Goal: Task Accomplishment & Management: Use online tool/utility

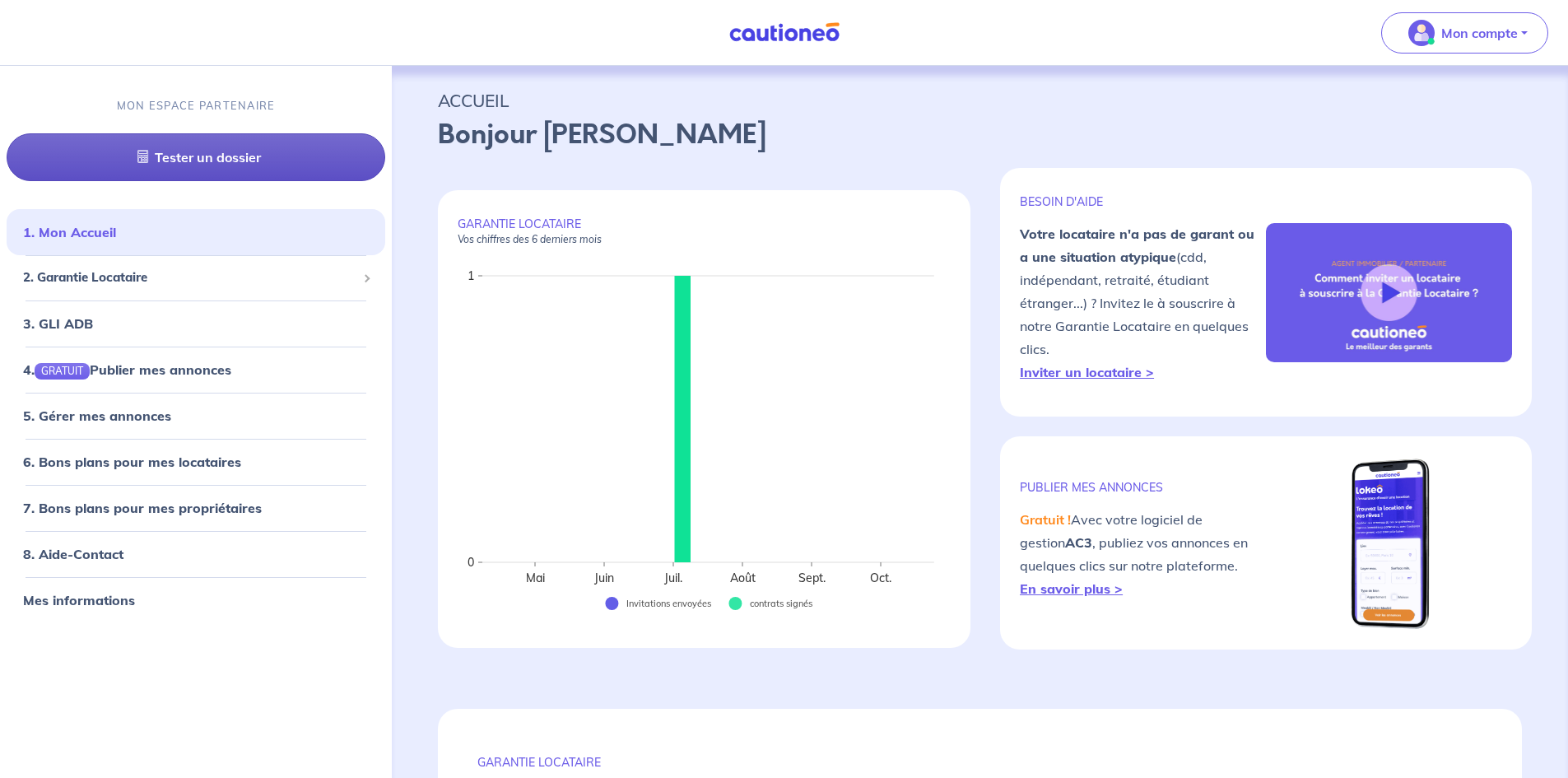
click at [281, 163] on link "Tester un dossier" at bounding box center [196, 157] width 378 height 48
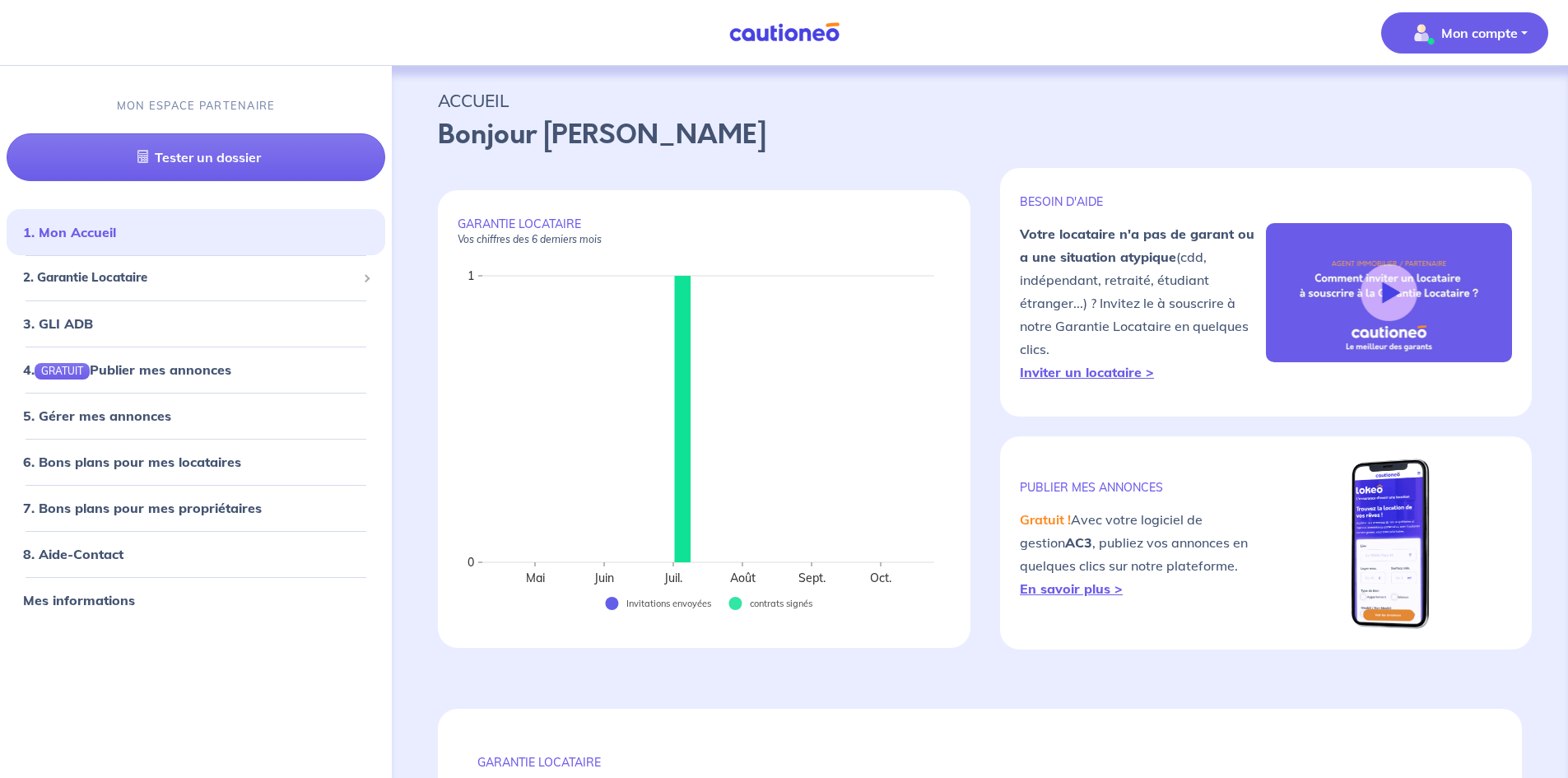
click at [1457, 38] on p "Mon compte" at bounding box center [1480, 32] width 77 height 20
click at [1305, 93] on p "ACCUEIL" at bounding box center [980, 101] width 1085 height 30
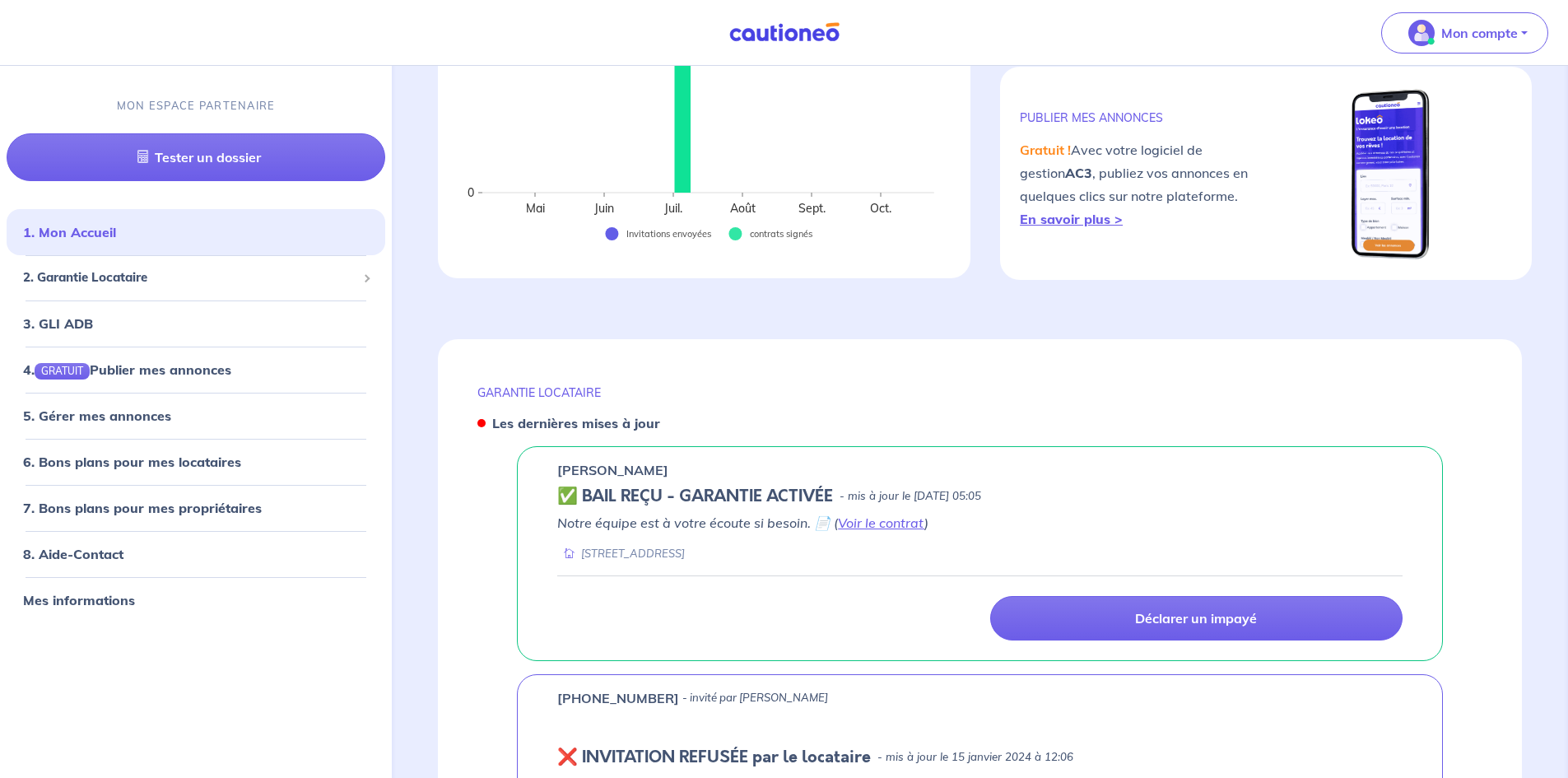
scroll to position [369, 0]
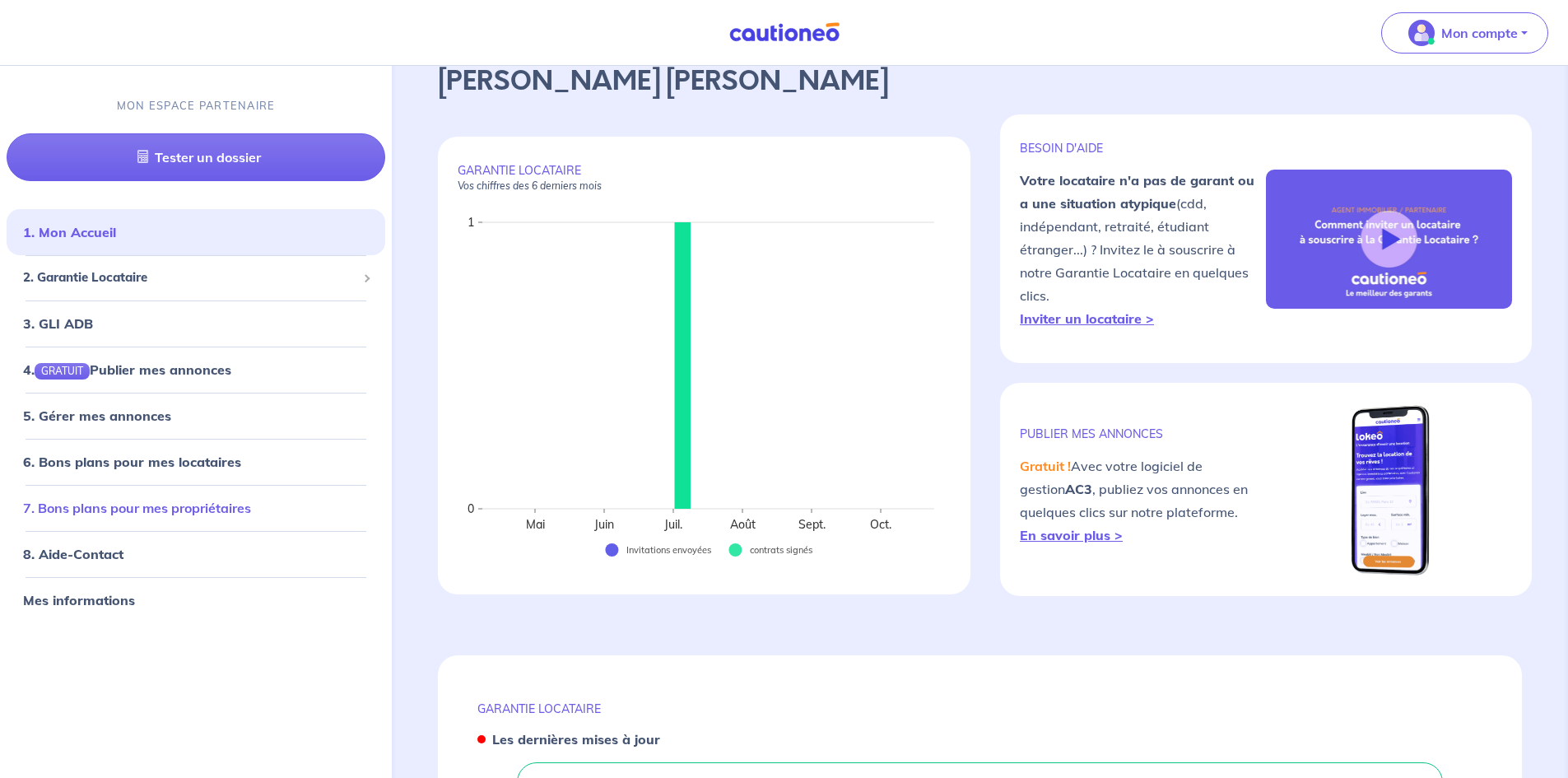
scroll to position [82, 0]
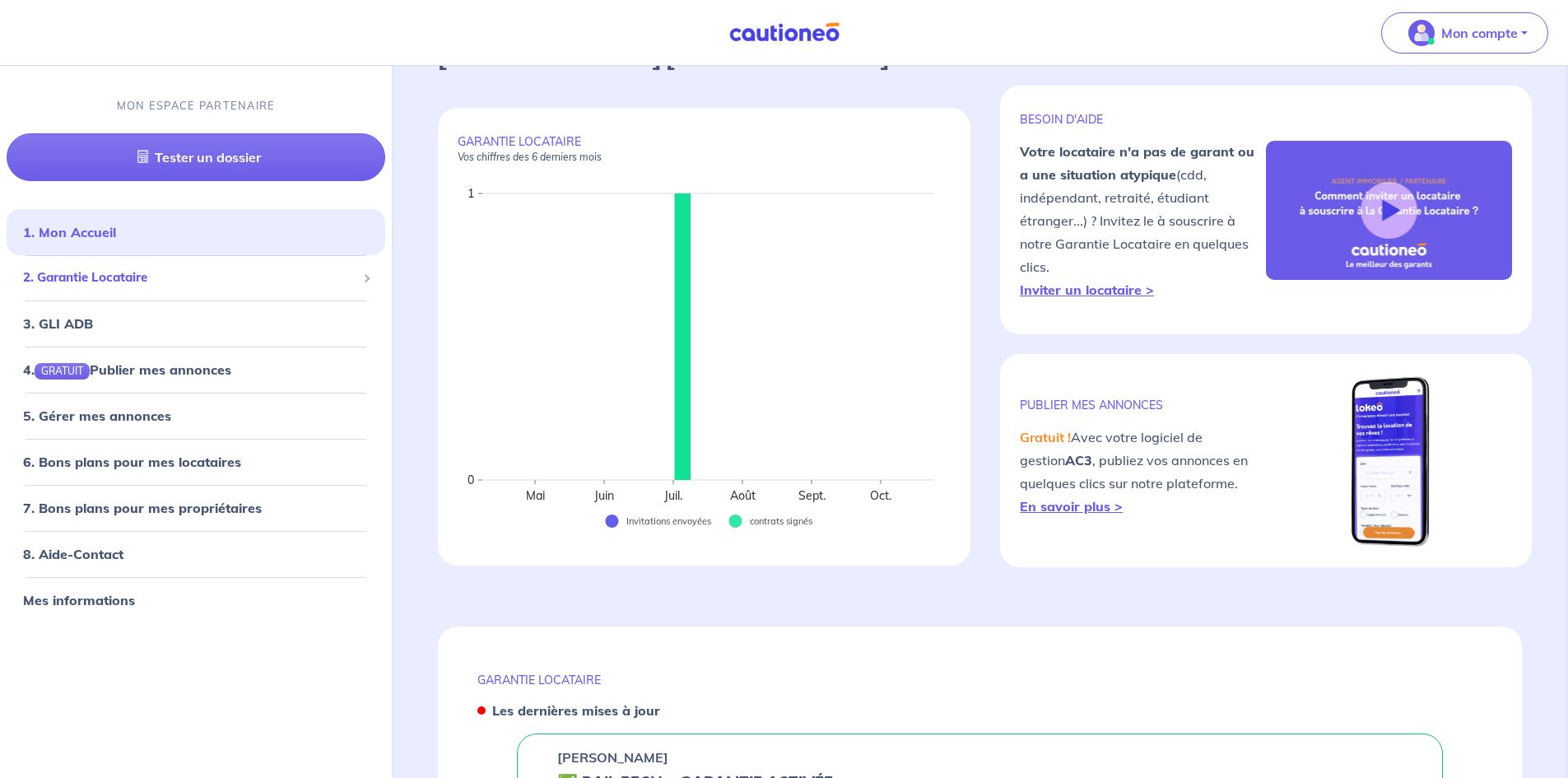
click at [225, 289] on div "2. Garantie Locataire" at bounding box center [196, 278] width 378 height 32
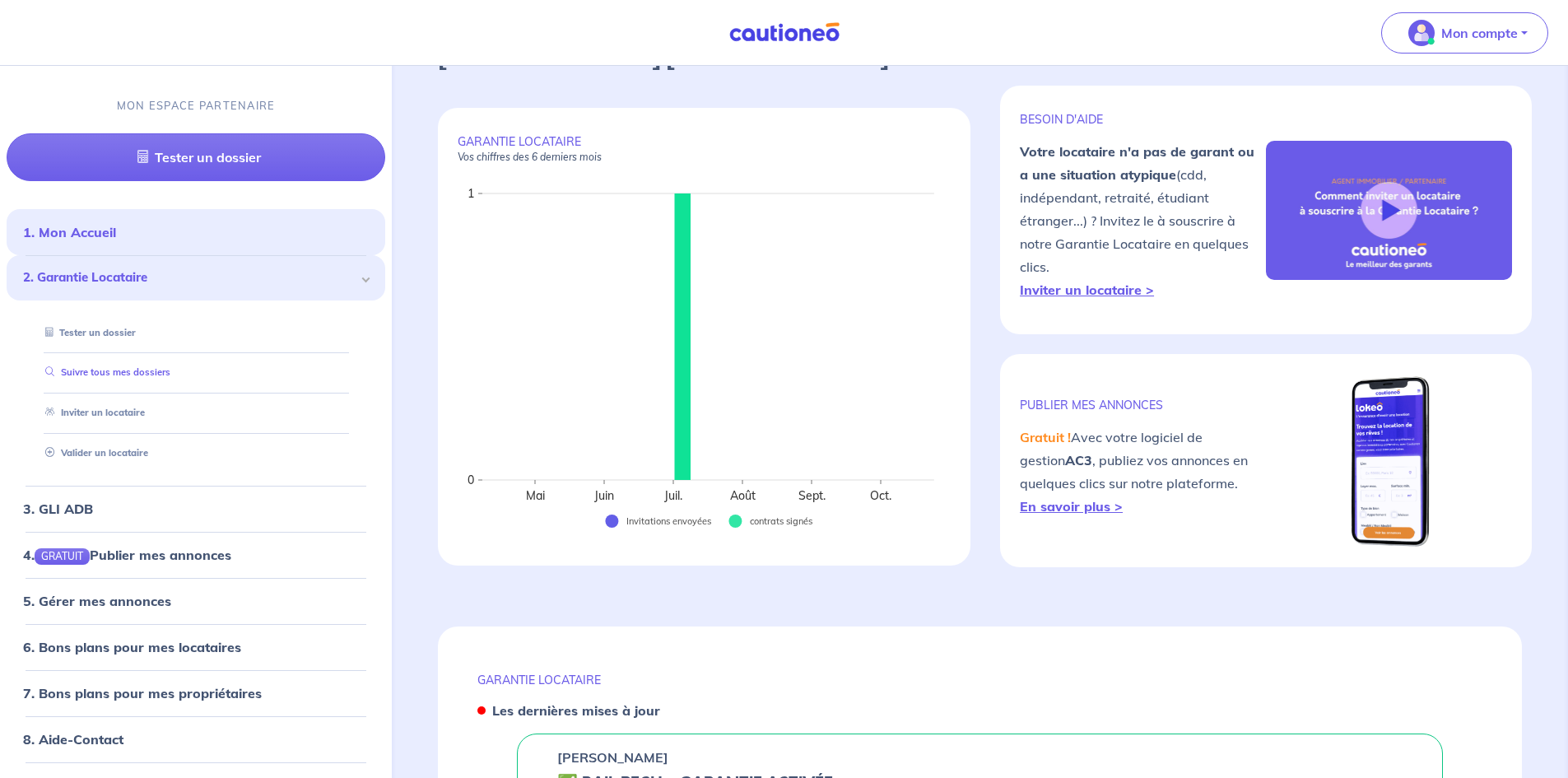
click at [131, 376] on link "Suivre tous mes dossiers" at bounding box center [104, 372] width 132 height 11
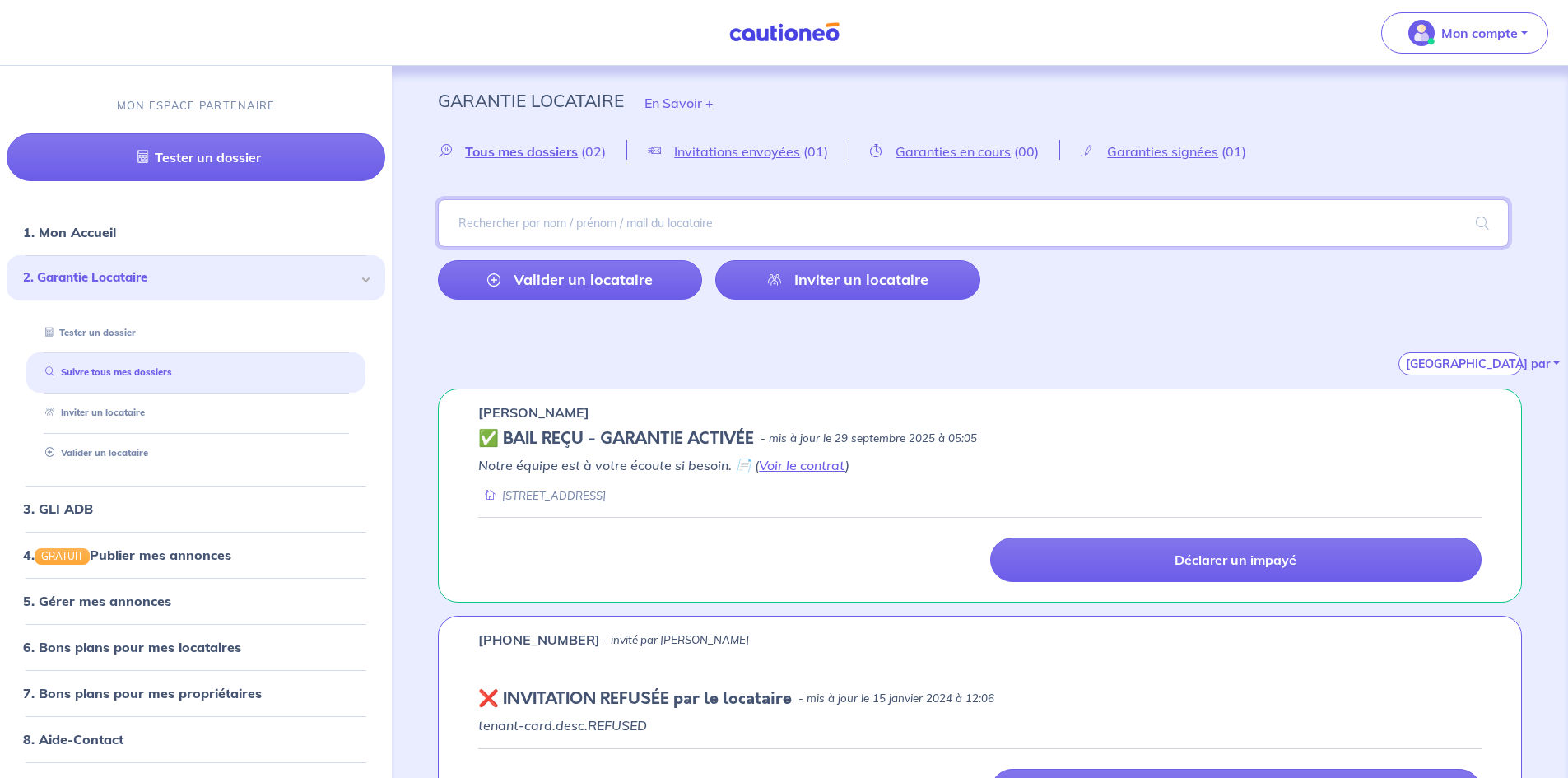
click at [646, 236] on input "search" at bounding box center [974, 223] width 1072 height 48
type input "olive"
click at [1507, 223] on span at bounding box center [1482, 223] width 52 height 46
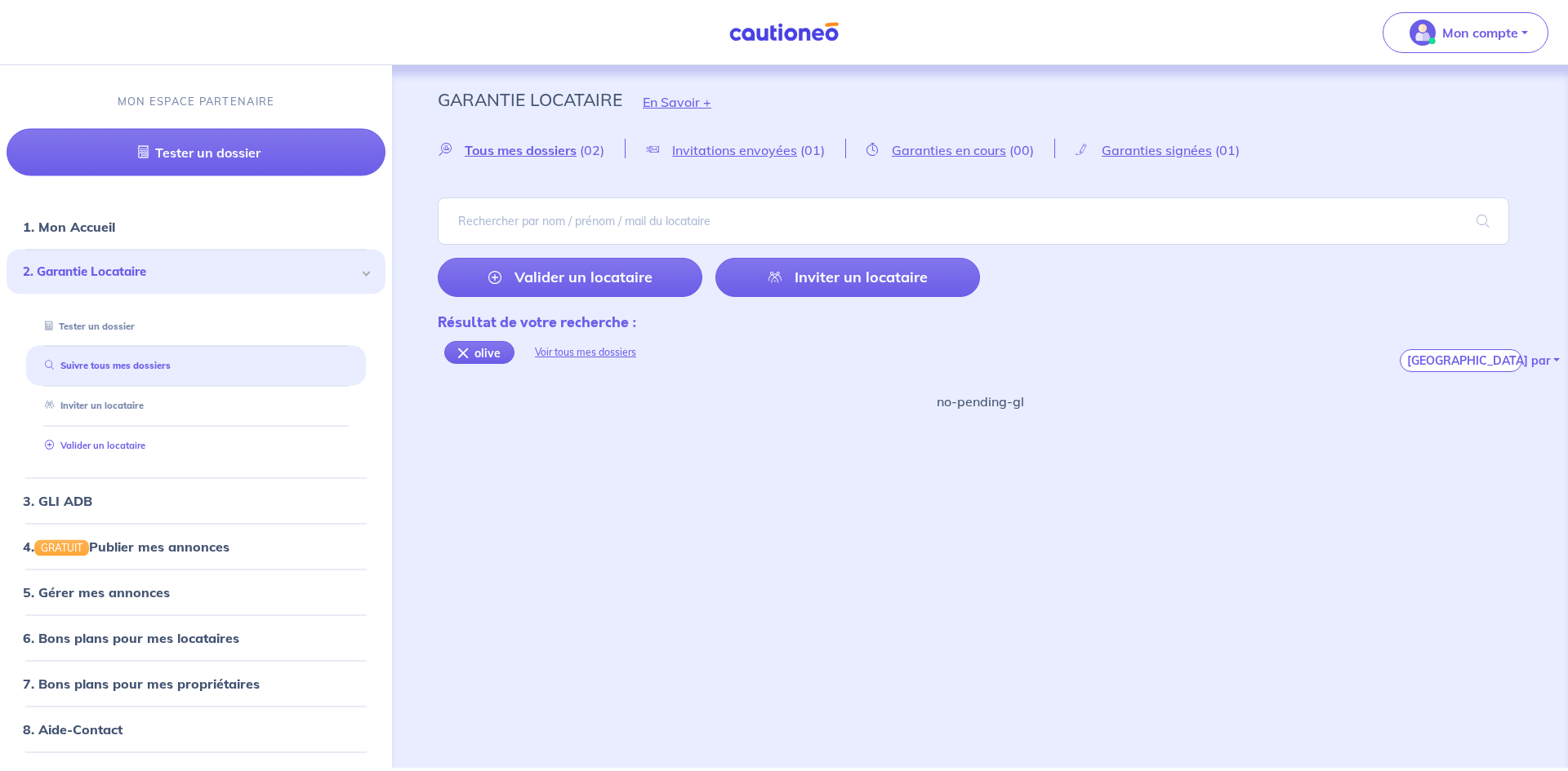
click at [109, 447] on link "Valider un locataire" at bounding box center [91, 445] width 107 height 11
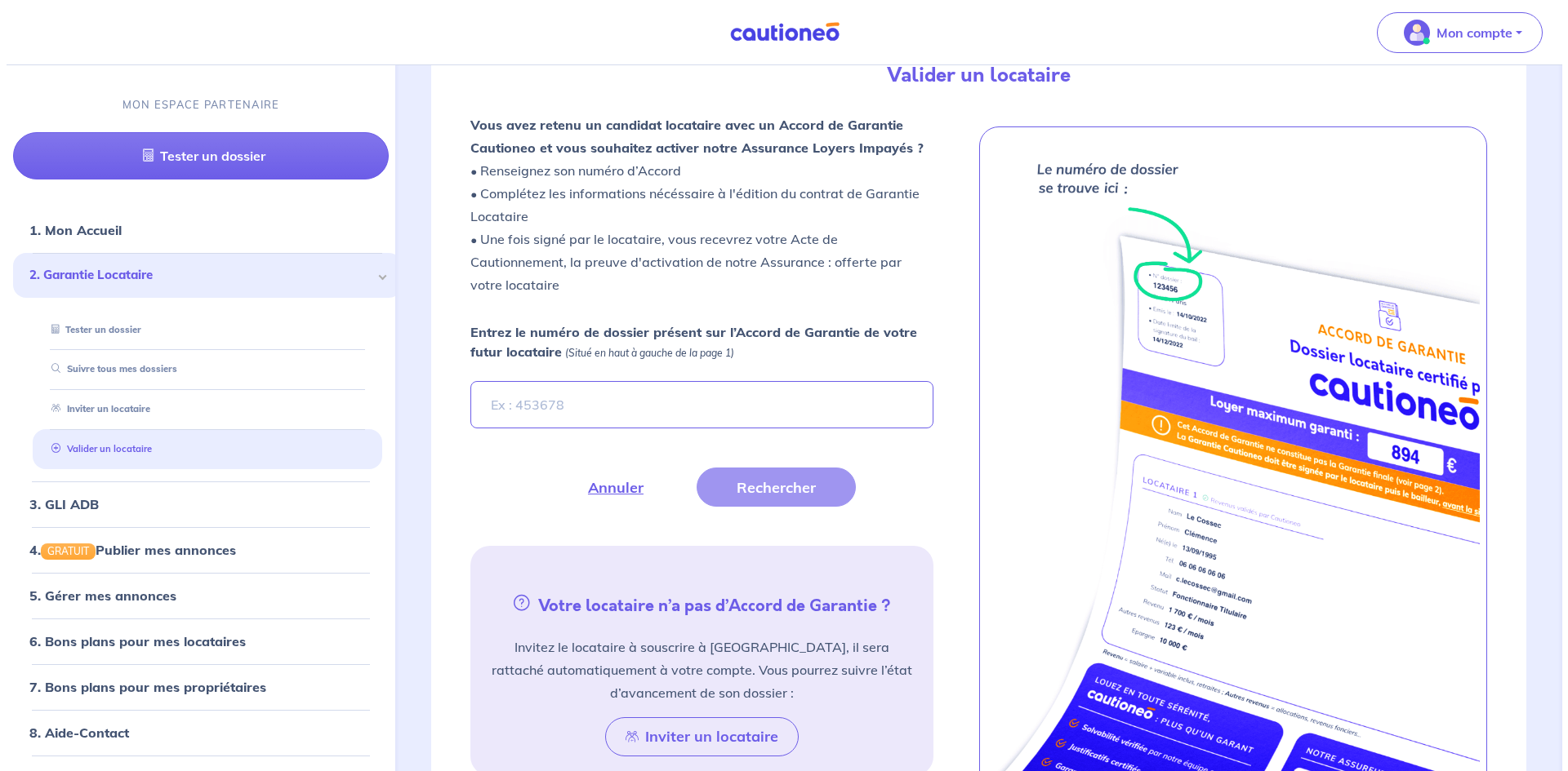
scroll to position [440, 0]
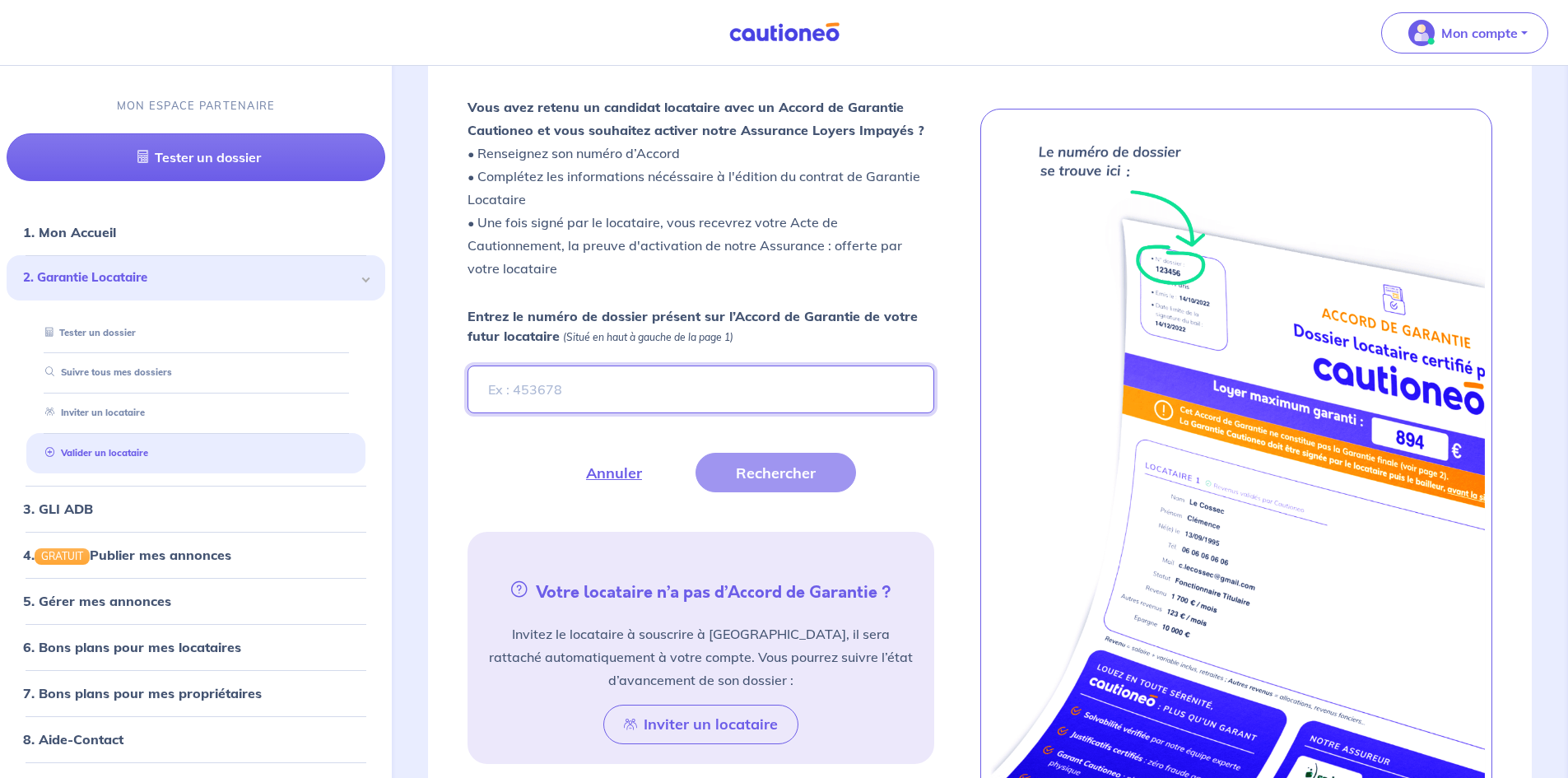
click at [634, 373] on input "Entrez le numéro de dossier présent sur l’Accord de Garantie de votre futur loc…" at bounding box center [700, 389] width 466 height 48
paste input "YdJpyR"
type input "YdJpyR"
click at [769, 476] on button "Rechercher" at bounding box center [776, 472] width 161 height 39
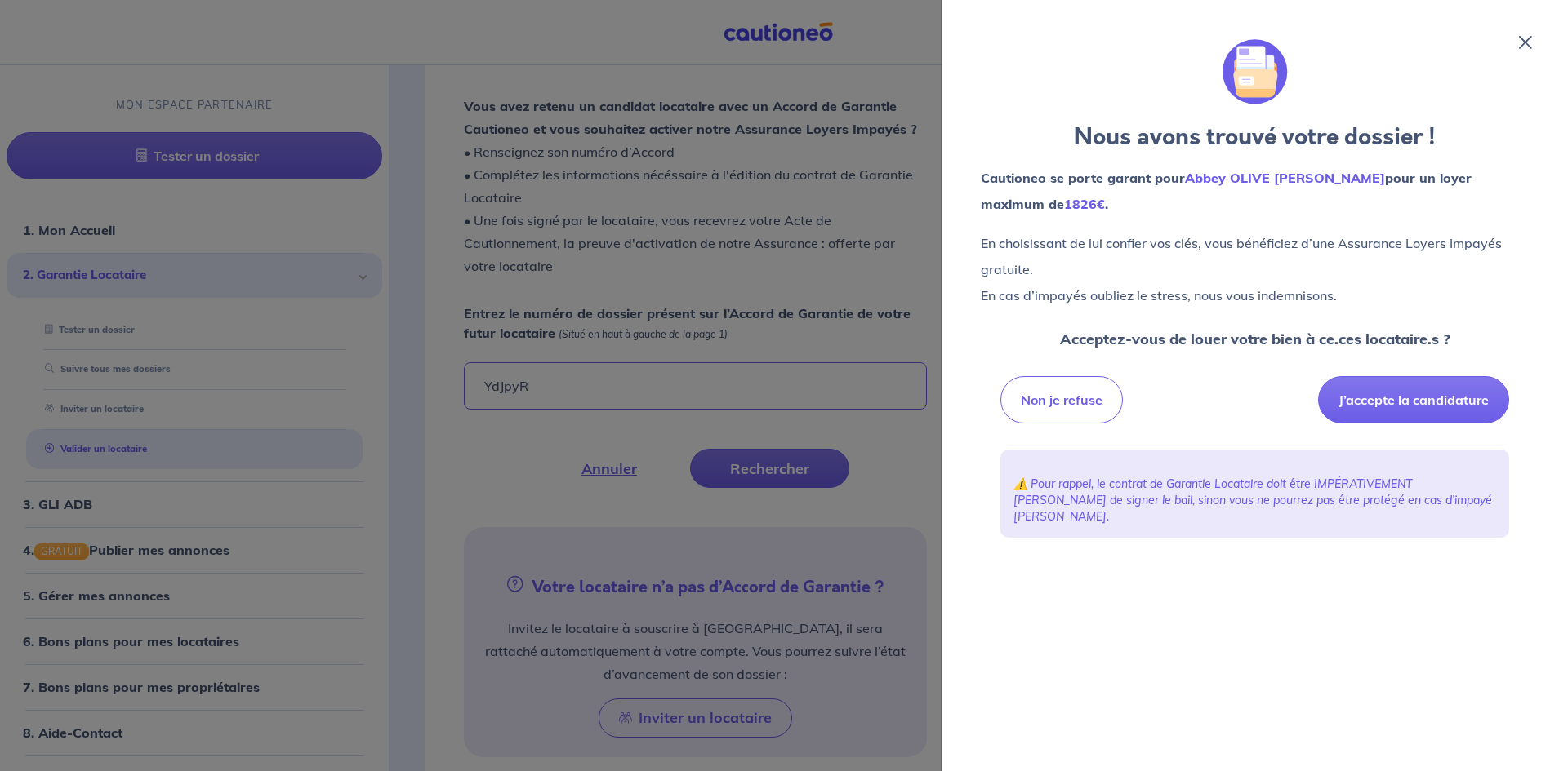
click at [1084, 249] on p "En choisissant [PERSON_NAME] confier vos clés, vous bénéficiez d’une Assurance …" at bounding box center [1254, 269] width 548 height 78
click at [1532, 46] on div "Nous avons trouvé votre dossier ! Cautioneo se porte garant pour Abbey OLIVE [P…" at bounding box center [1254, 386] width 587 height 732
click at [1522, 47] on icon at bounding box center [1525, 42] width 13 height 13
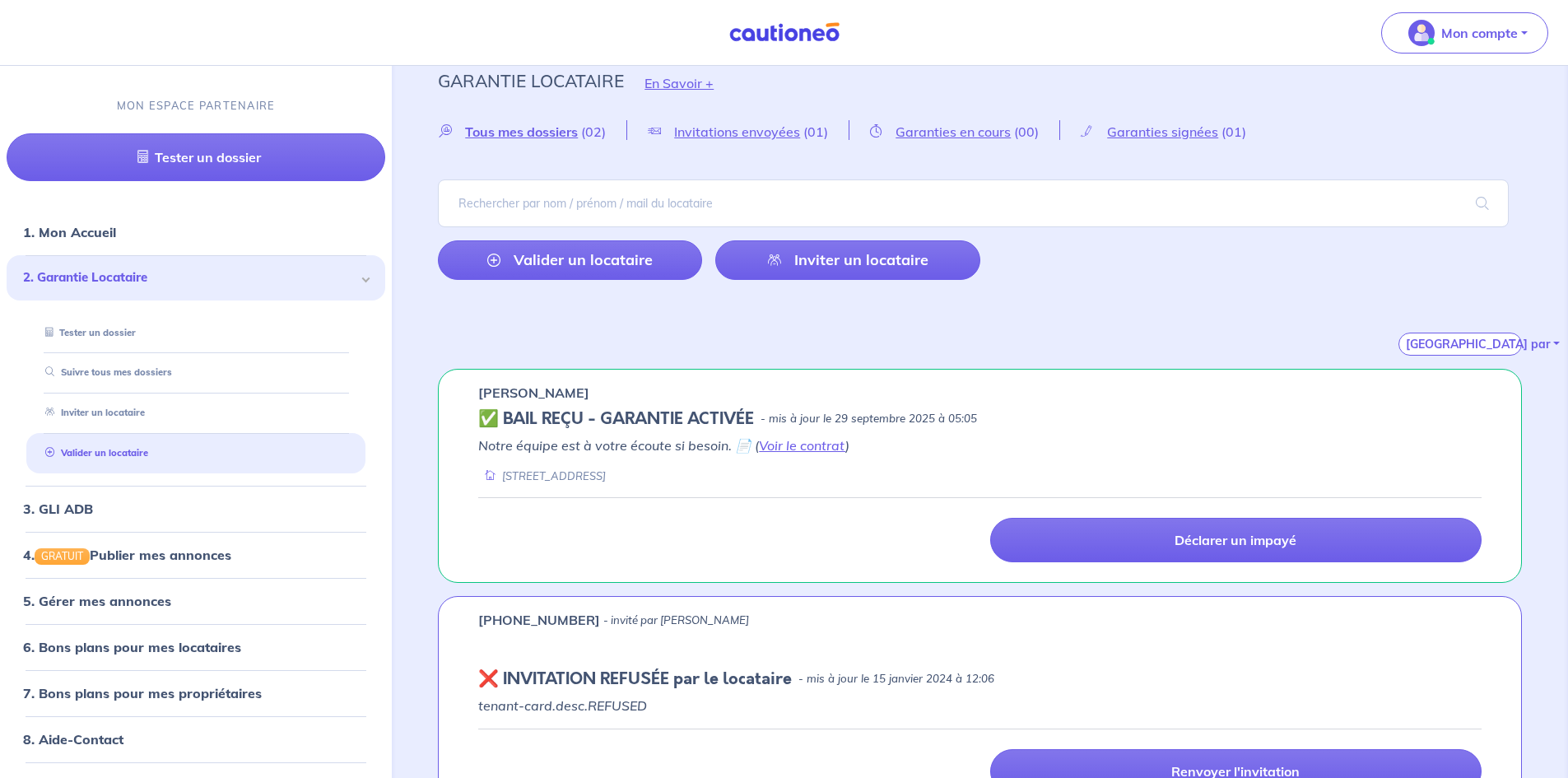
scroll to position [0, 0]
